Goal: Transaction & Acquisition: Register for event/course

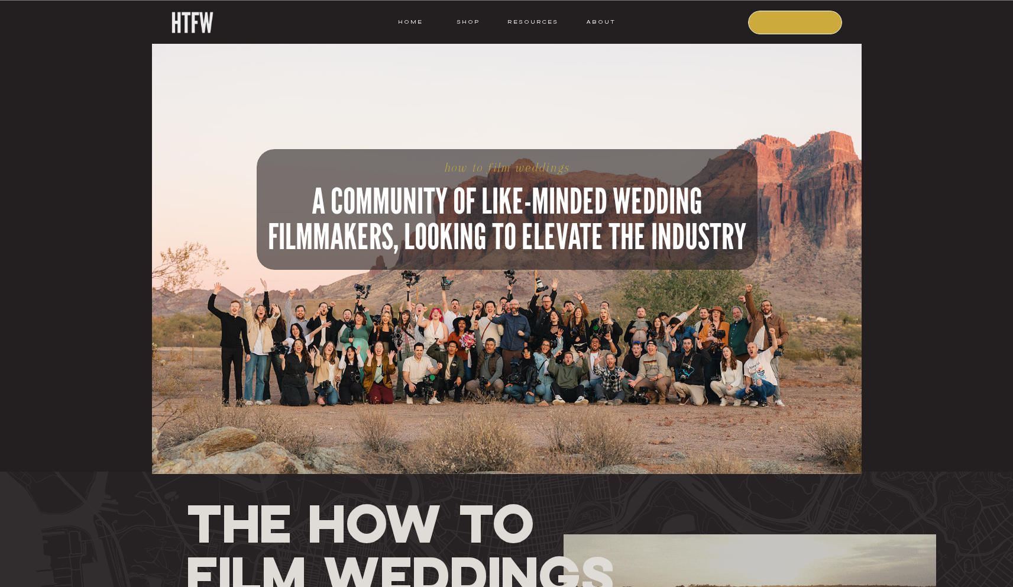
click at [768, 23] on nav "COURSE" at bounding box center [796, 22] width 80 height 11
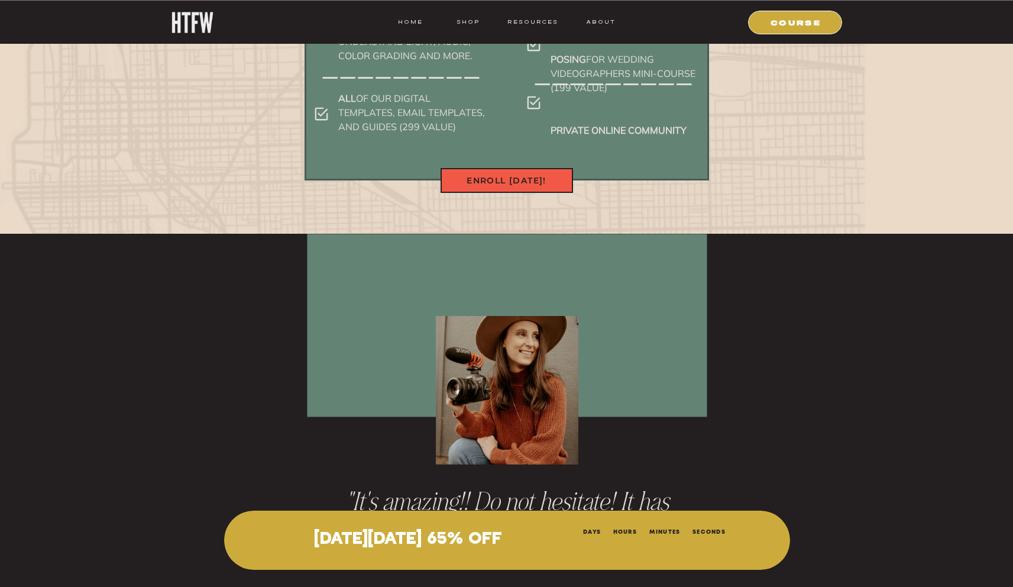
click at [519, 178] on nav "Enroll [DATE]!" at bounding box center [507, 181] width 133 height 14
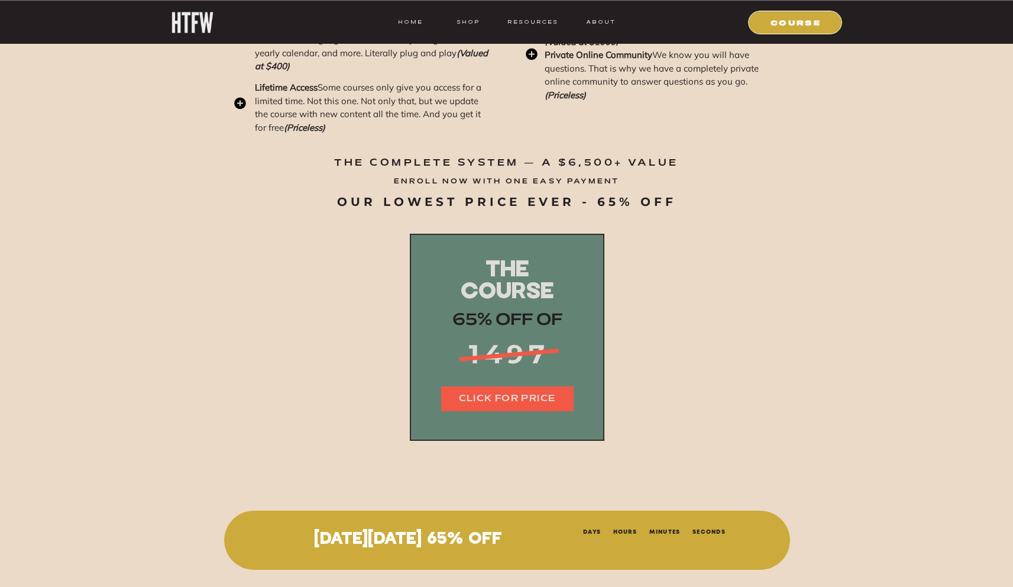
scroll to position [14473, 0]
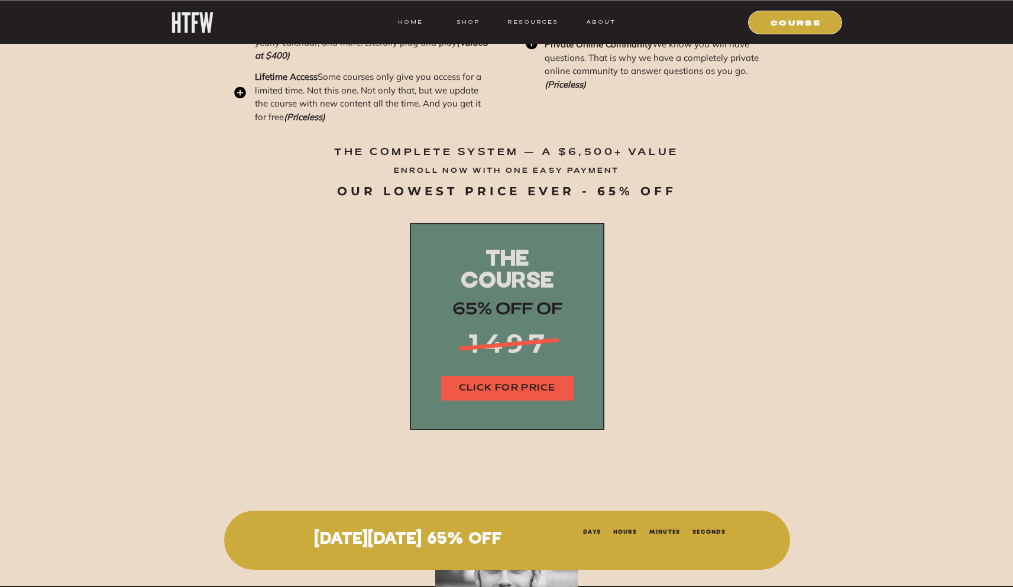
click at [522, 389] on nav "CLICK FOR PRICE" at bounding box center [507, 389] width 133 height 14
